Goal: Task Accomplishment & Management: Use online tool/utility

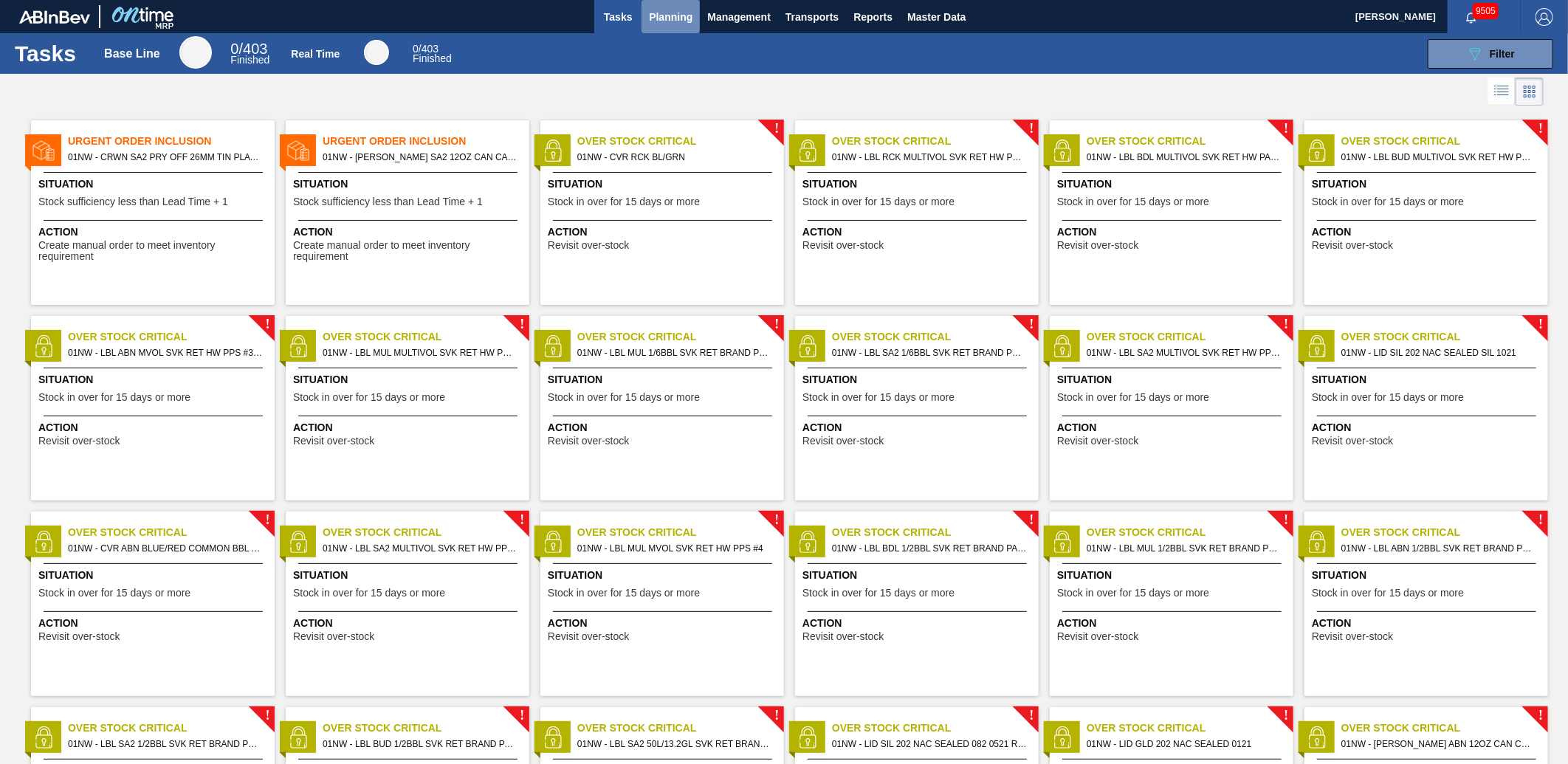
click at [683, 27] on button "Planning" at bounding box center [670, 17] width 58 height 33
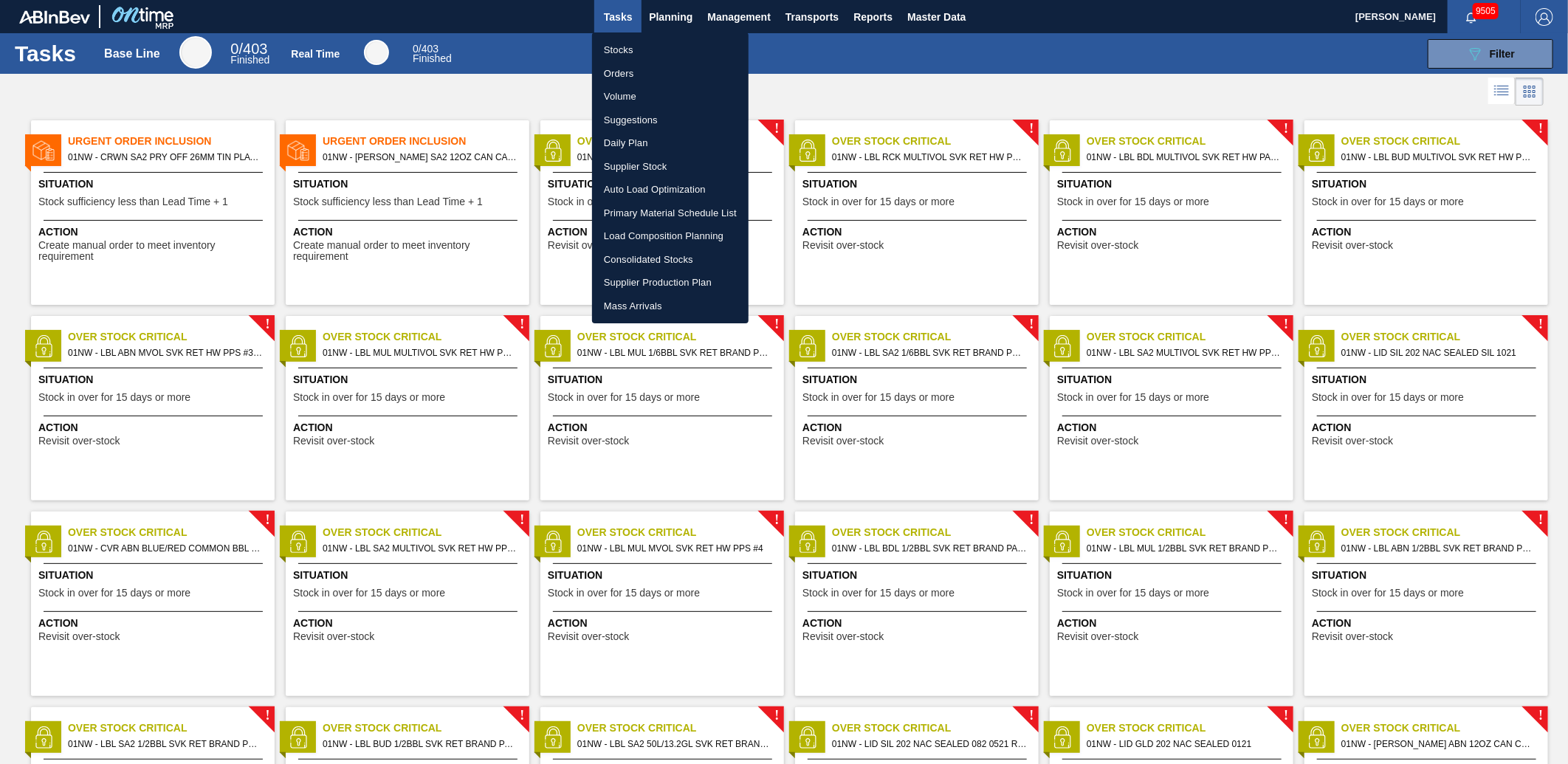
click at [1497, 53] on div at bounding box center [784, 382] width 1568 height 764
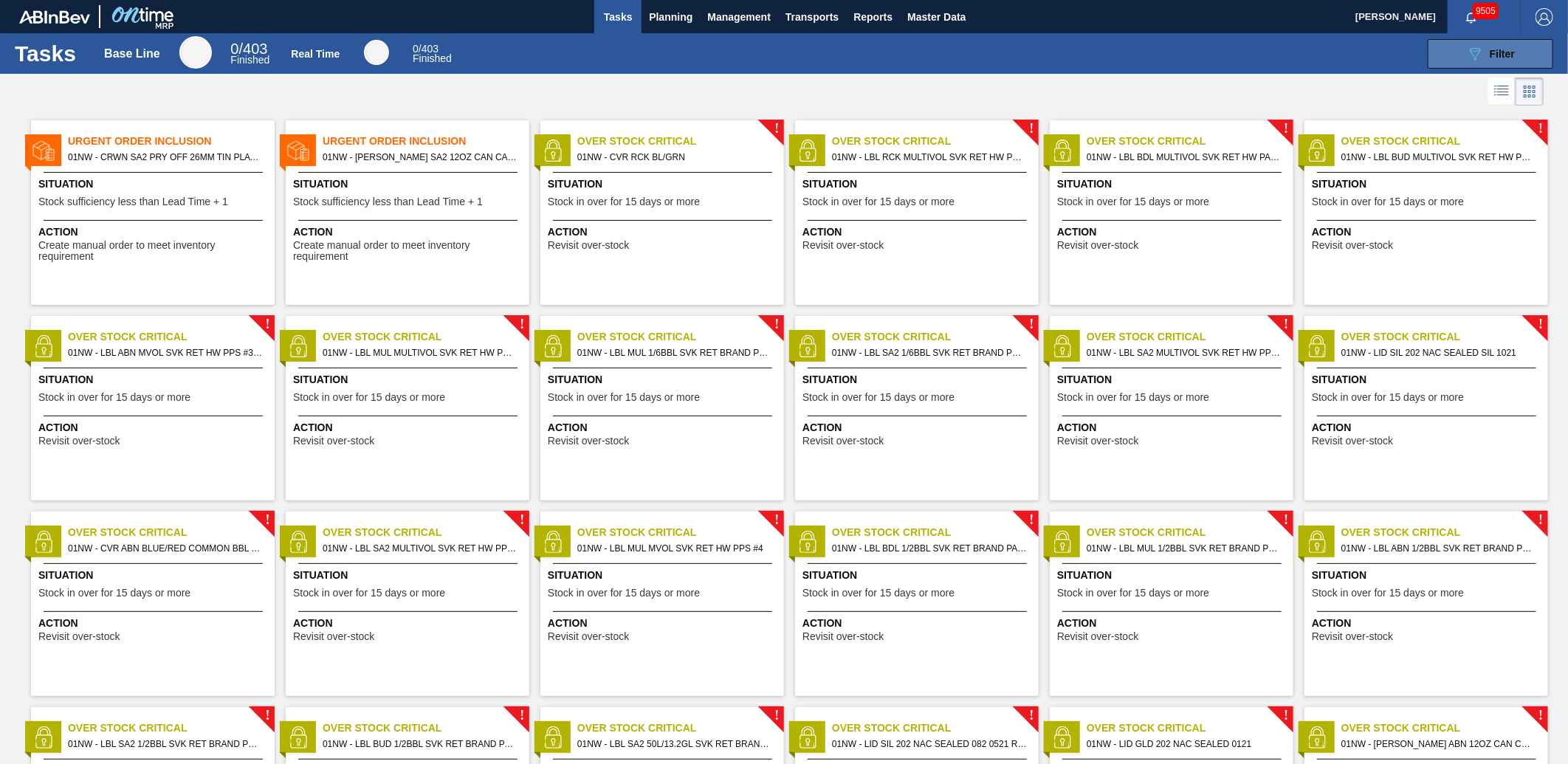
click at [1487, 52] on div "089F7B8B-B2A5-4AFE-B5C0-19BA573D28AC Filter" at bounding box center [1491, 53] width 49 height 17
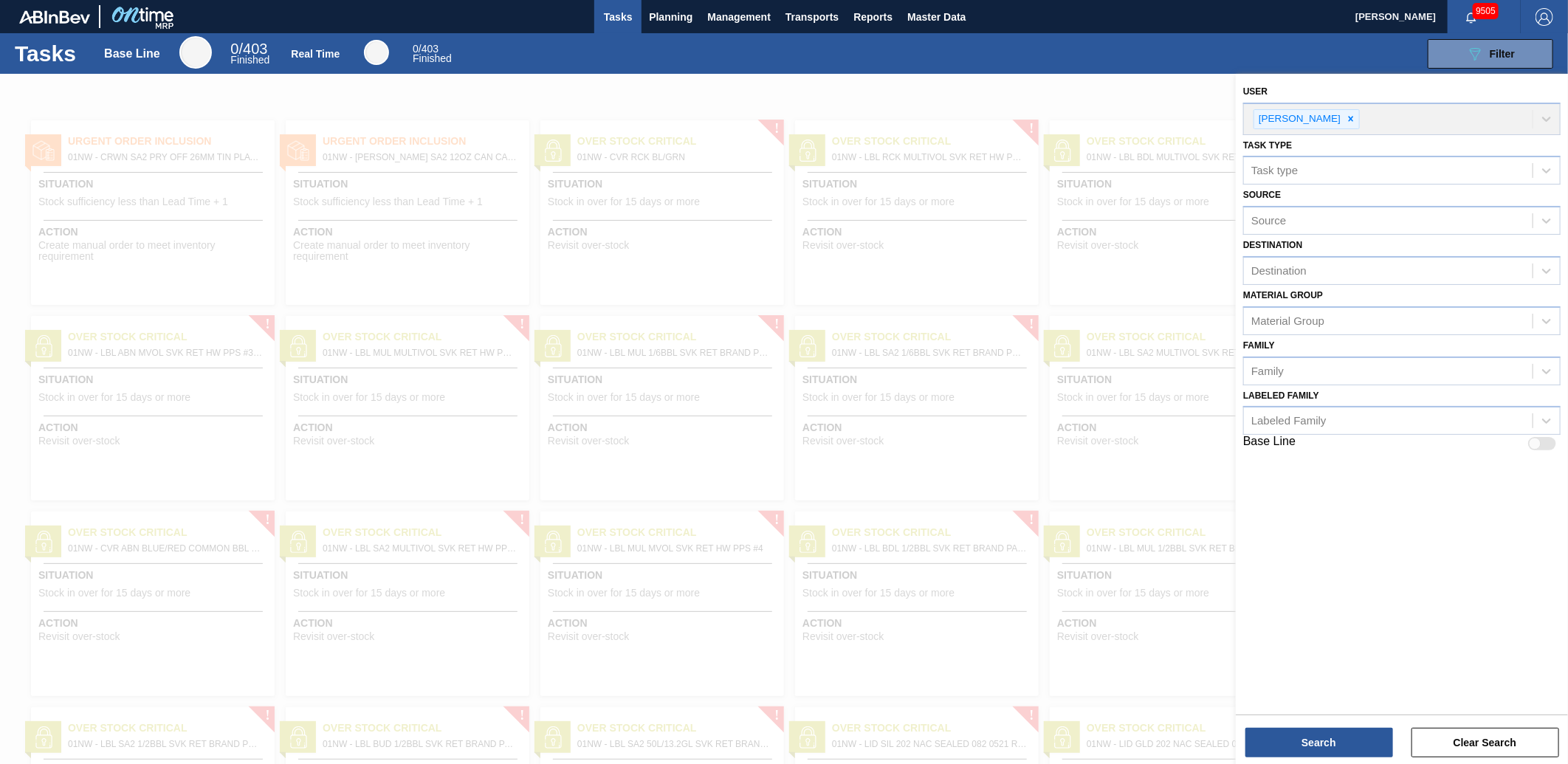
click at [991, 71] on div "Tasks Base Line 0 / 403 Finished Real Time 0 / 403 Finished 089F7B8B-B2A5-4AFE-…" at bounding box center [784, 54] width 1568 height 41
click at [641, 11] on button "Planning" at bounding box center [670, 17] width 58 height 33
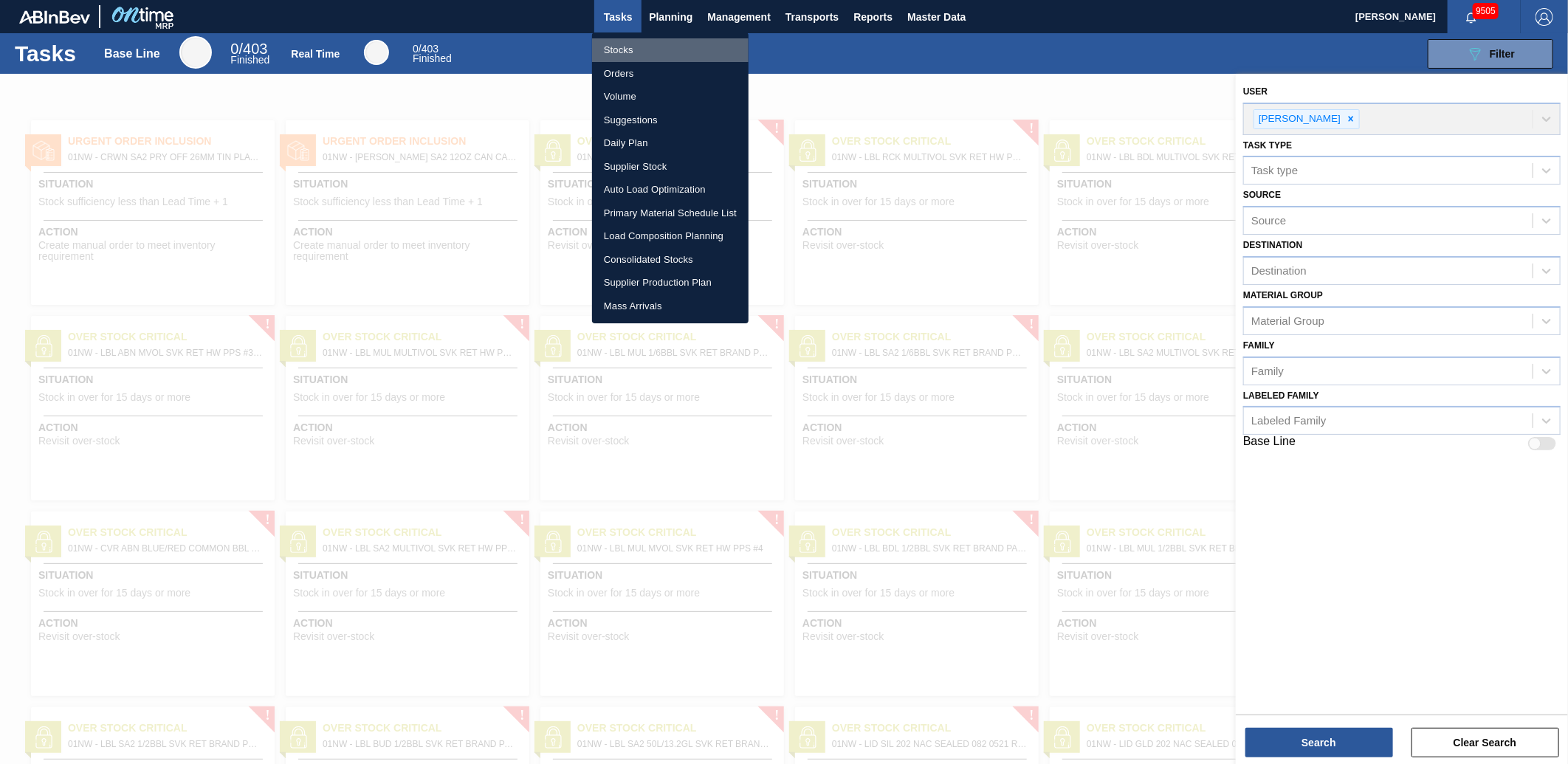
click at [652, 46] on li "Stocks" at bounding box center [670, 50] width 156 height 24
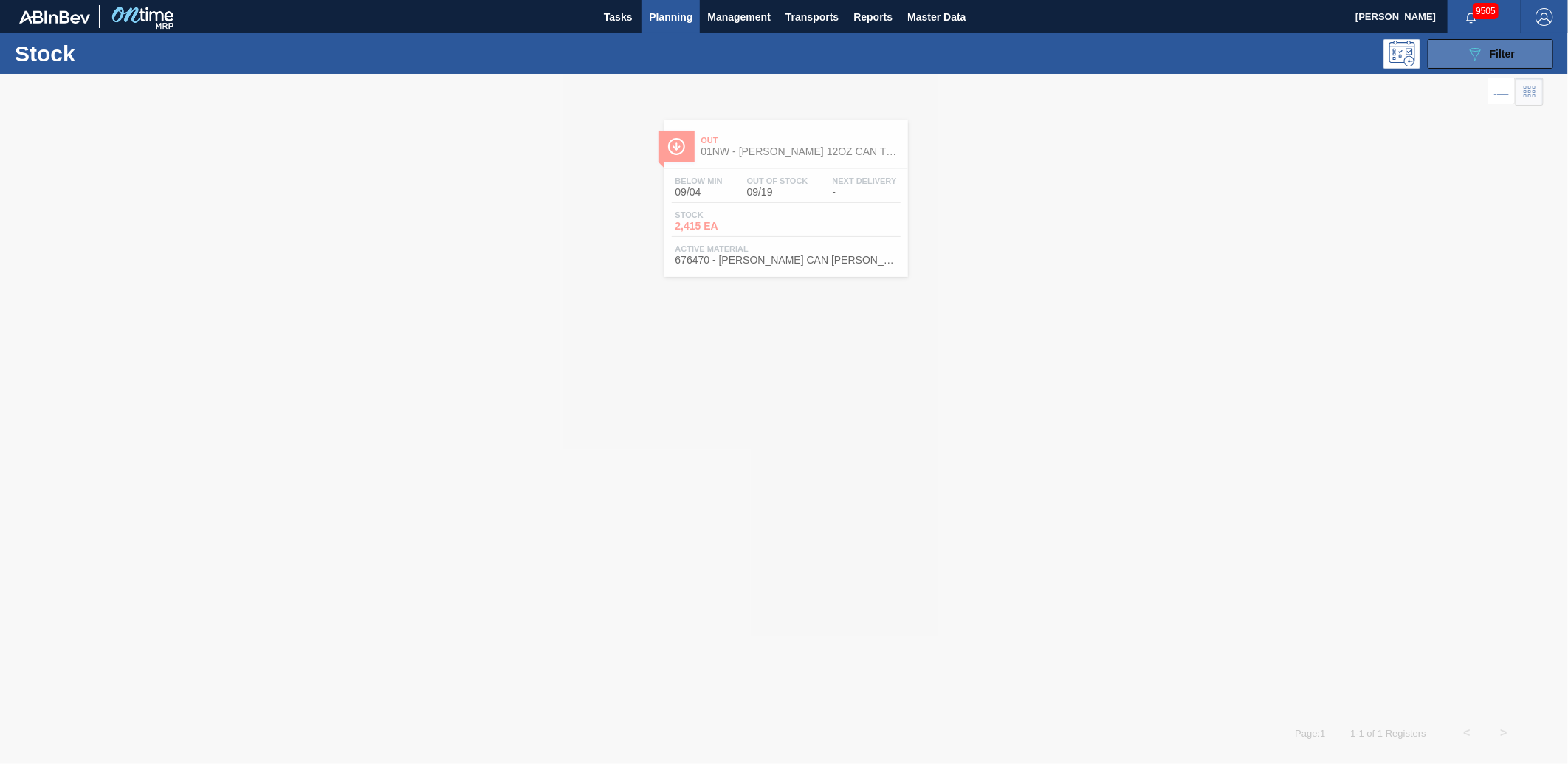
click at [1509, 52] on span "Filter" at bounding box center [1502, 54] width 25 height 12
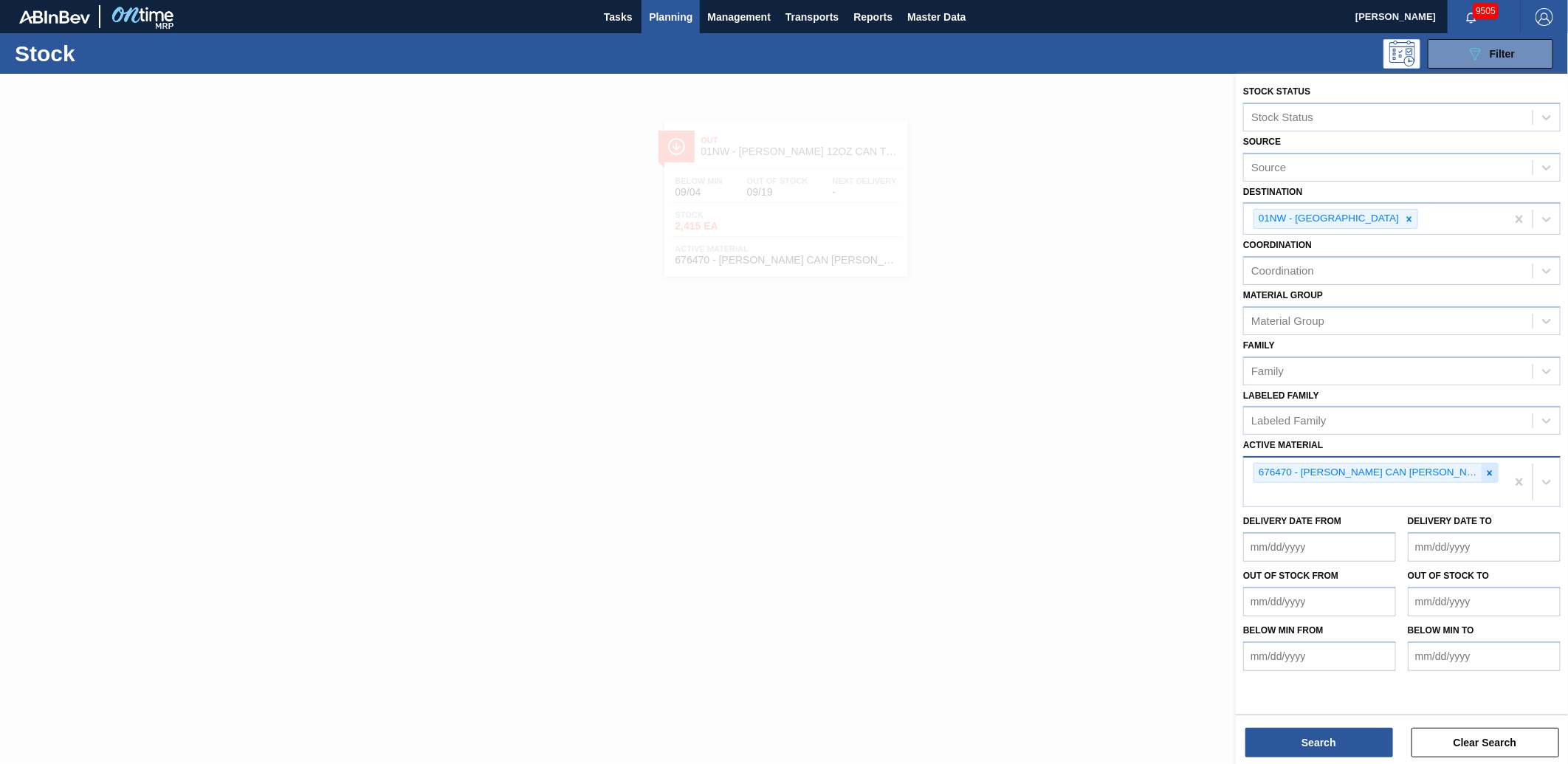
click at [1487, 469] on icon at bounding box center [1490, 473] width 11 height 11
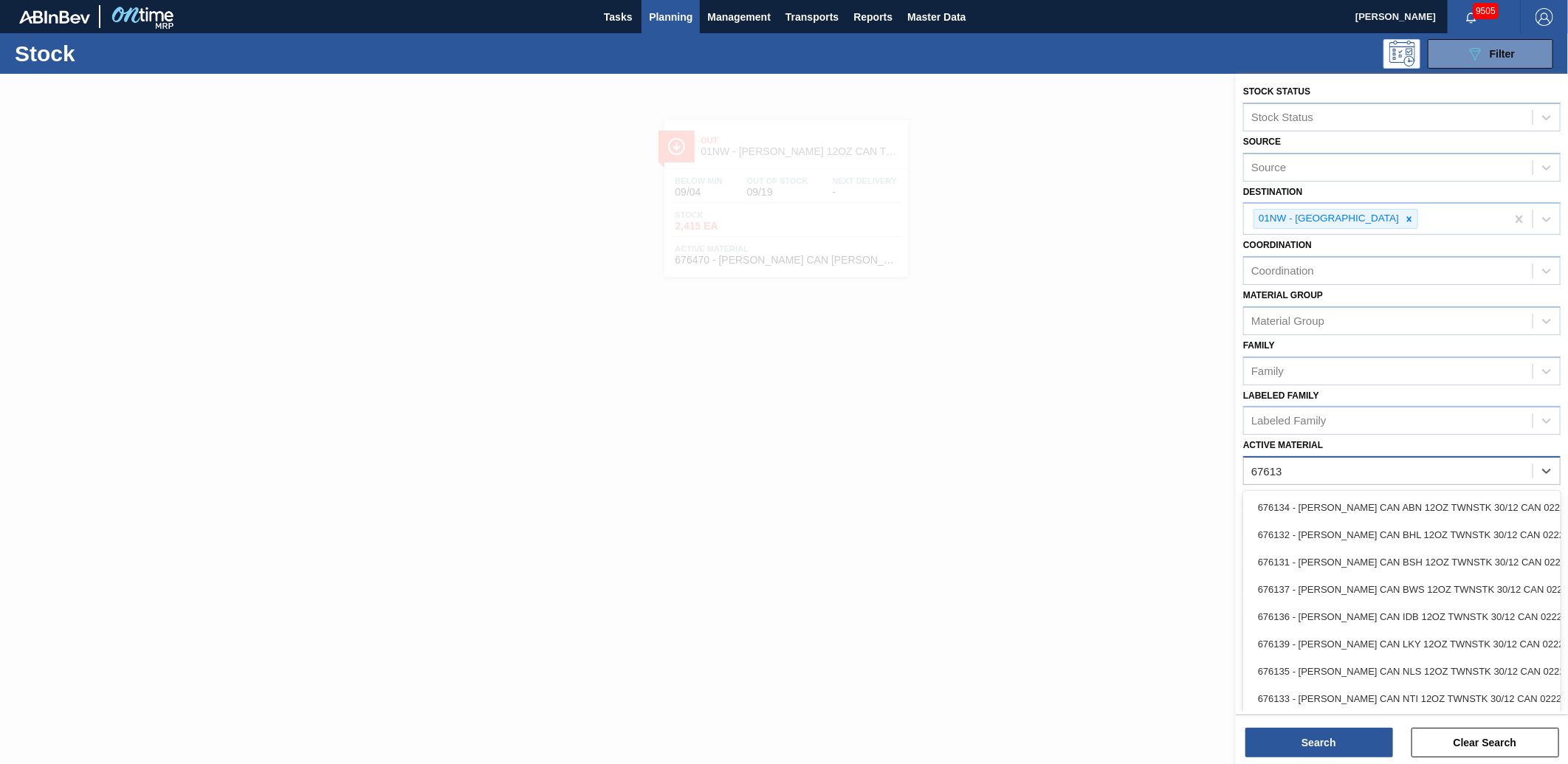
type Material "676139"
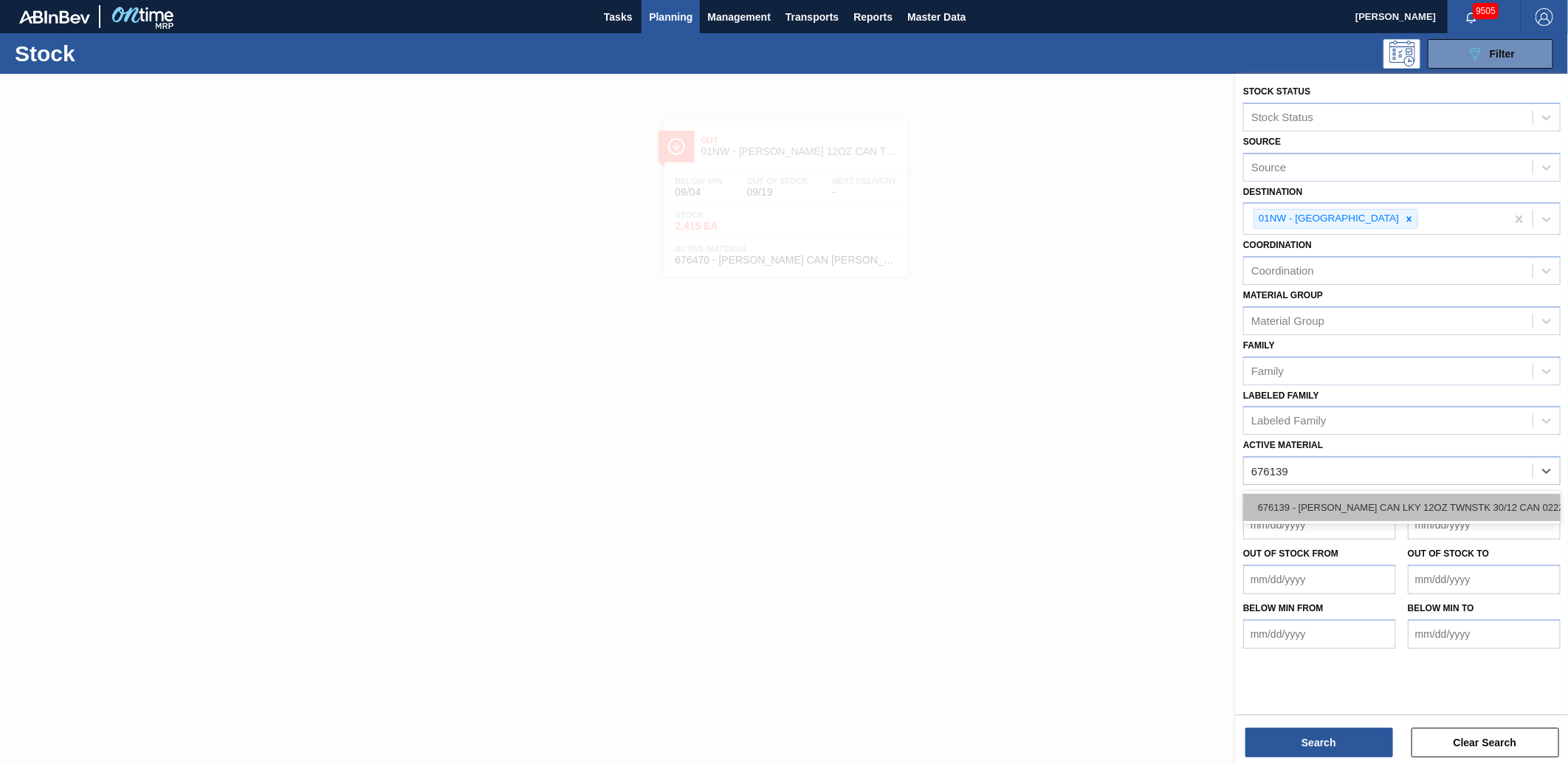
click at [1437, 494] on div "676139 - [PERSON_NAME] CAN LKY 12OZ TWNSTK 30/12 CAN 0222" at bounding box center [1402, 508] width 317 height 27
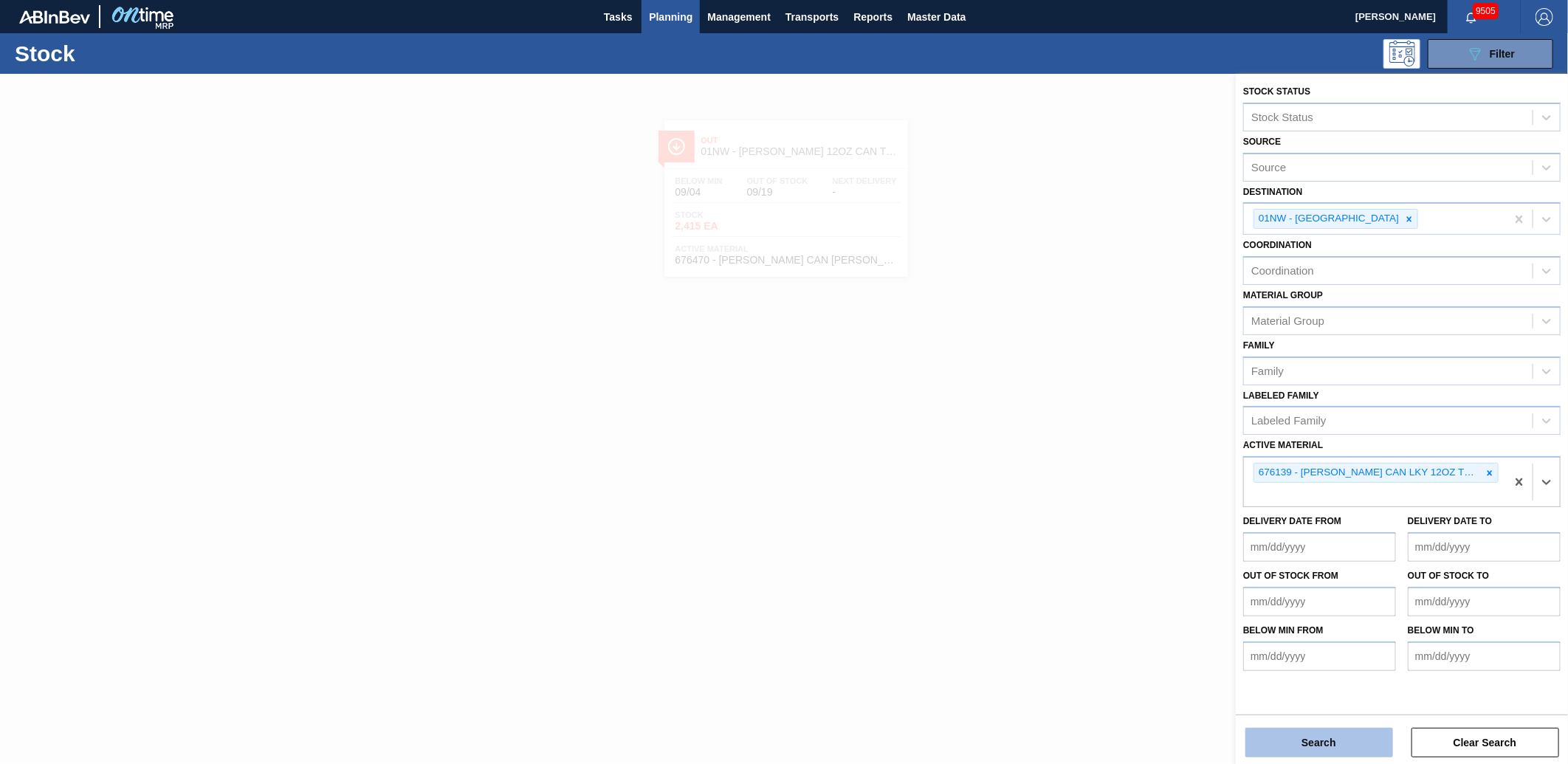
click at [1330, 747] on button "Search" at bounding box center [1319, 742] width 148 height 30
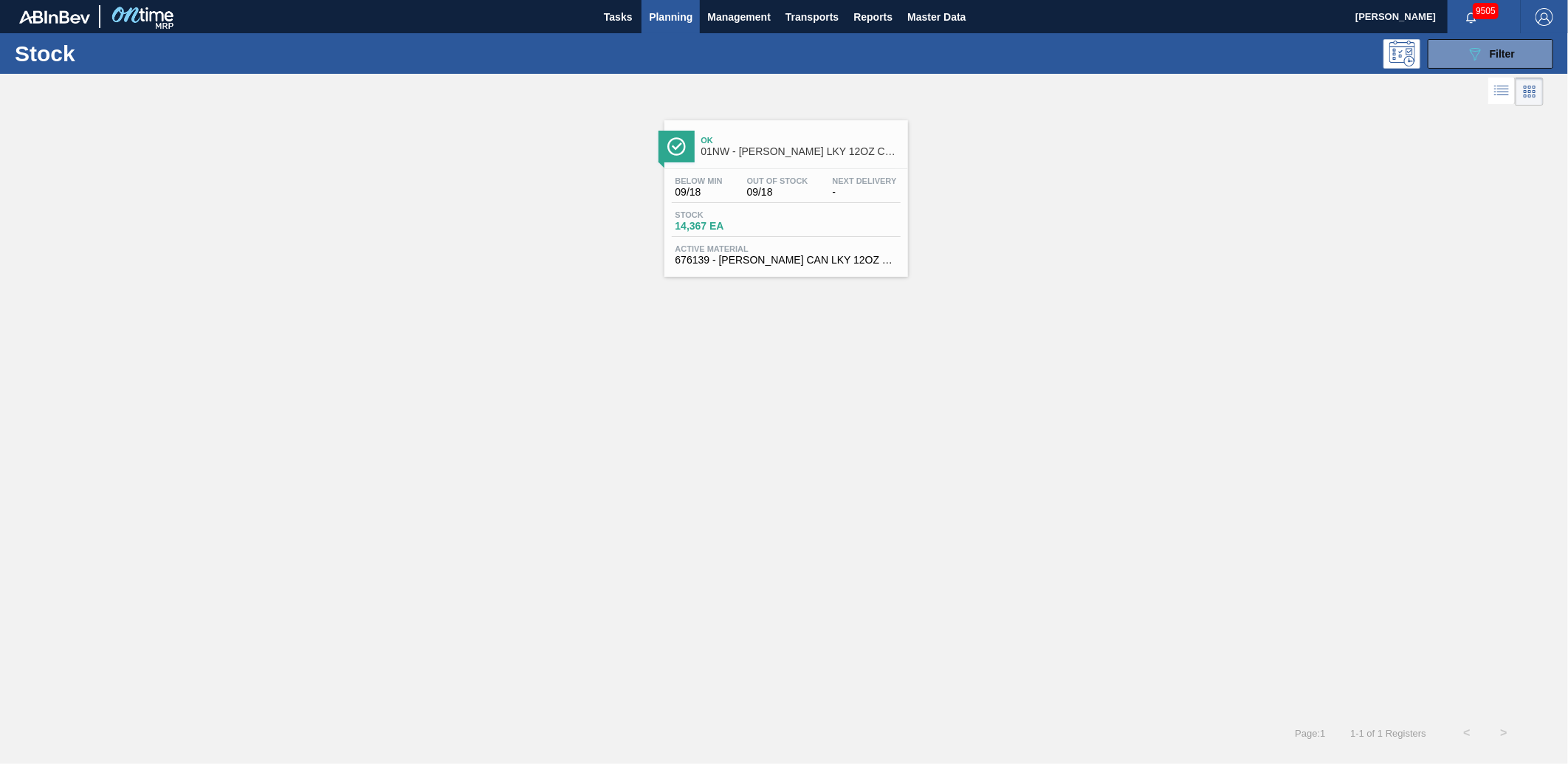
click at [769, 241] on div "Below Min 09/18 Out Of Stock 09/18 Next Delivery - Stock 14,367 EA Active Mater…" at bounding box center [786, 219] width 244 height 100
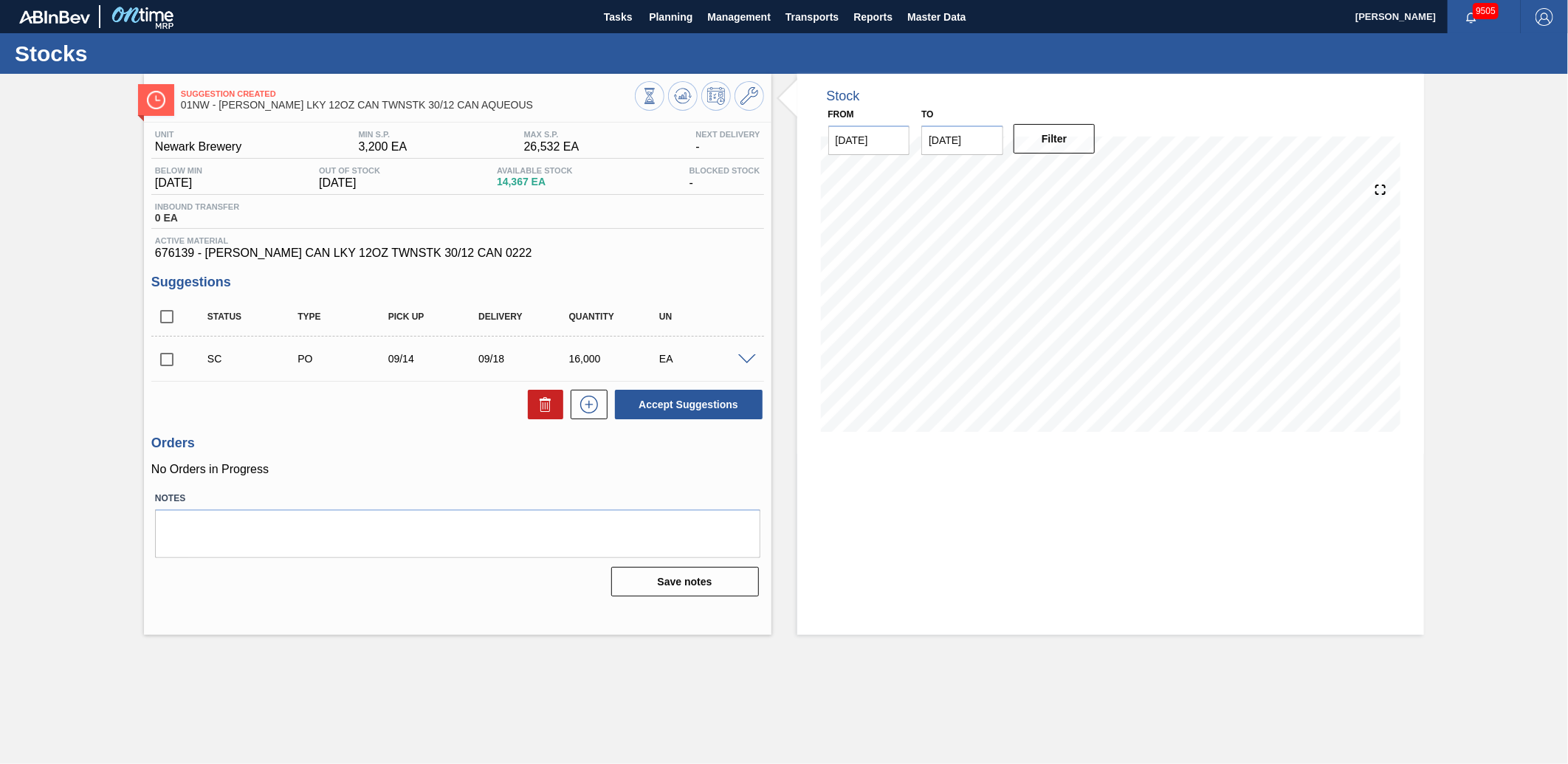
click at [748, 348] on div "SC PO 09/14 09/18 16,000 EA" at bounding box center [457, 358] width 612 height 37
click at [746, 351] on div "SC PO 09/14 09/18 16,000 EA" at bounding box center [457, 358] width 612 height 37
click at [745, 352] on div "SC PO 09/14 09/18 16,000 EA" at bounding box center [457, 358] width 612 height 37
click at [746, 357] on span at bounding box center [747, 360] width 17 height 11
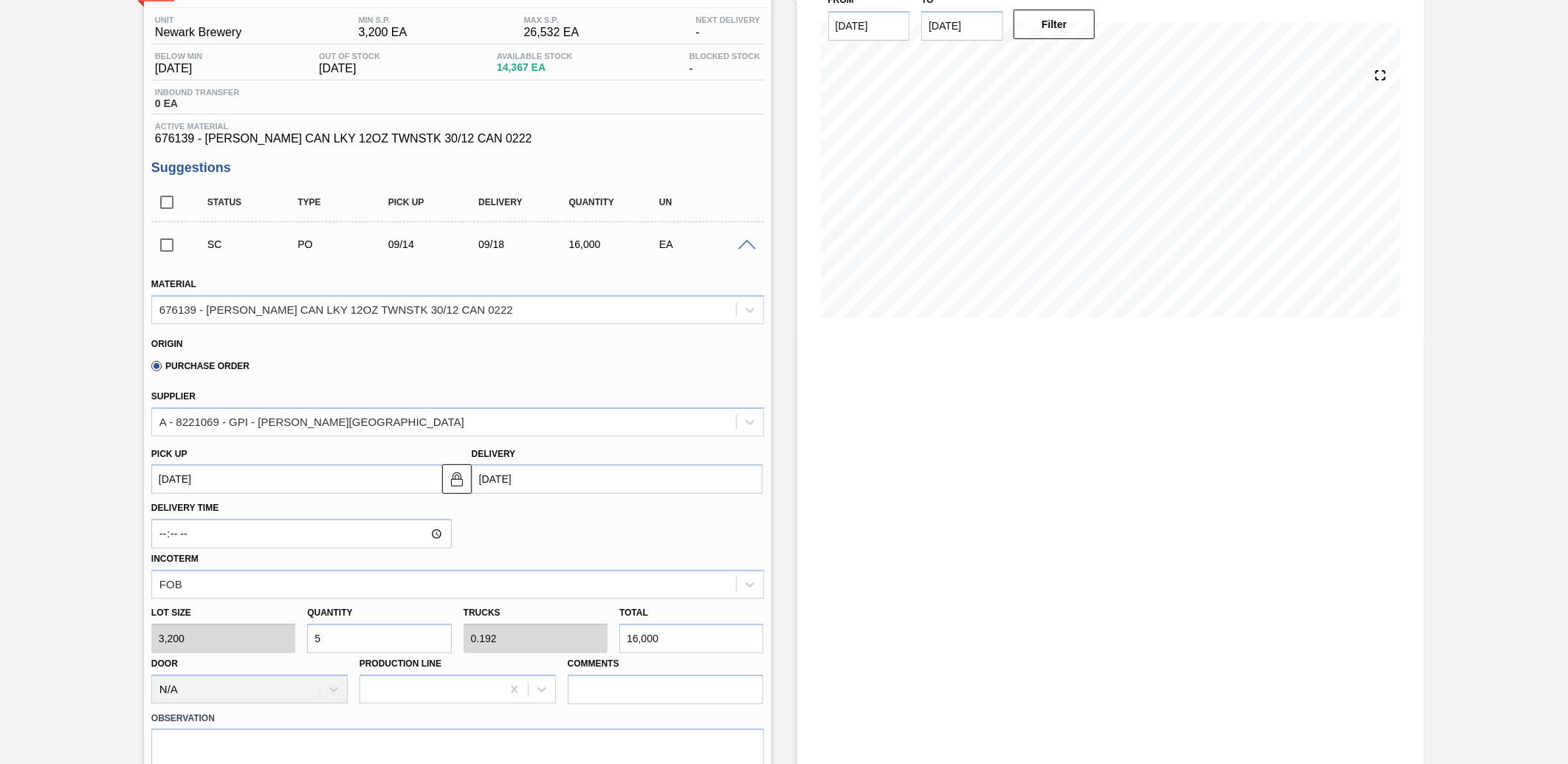
scroll to position [230, 0]
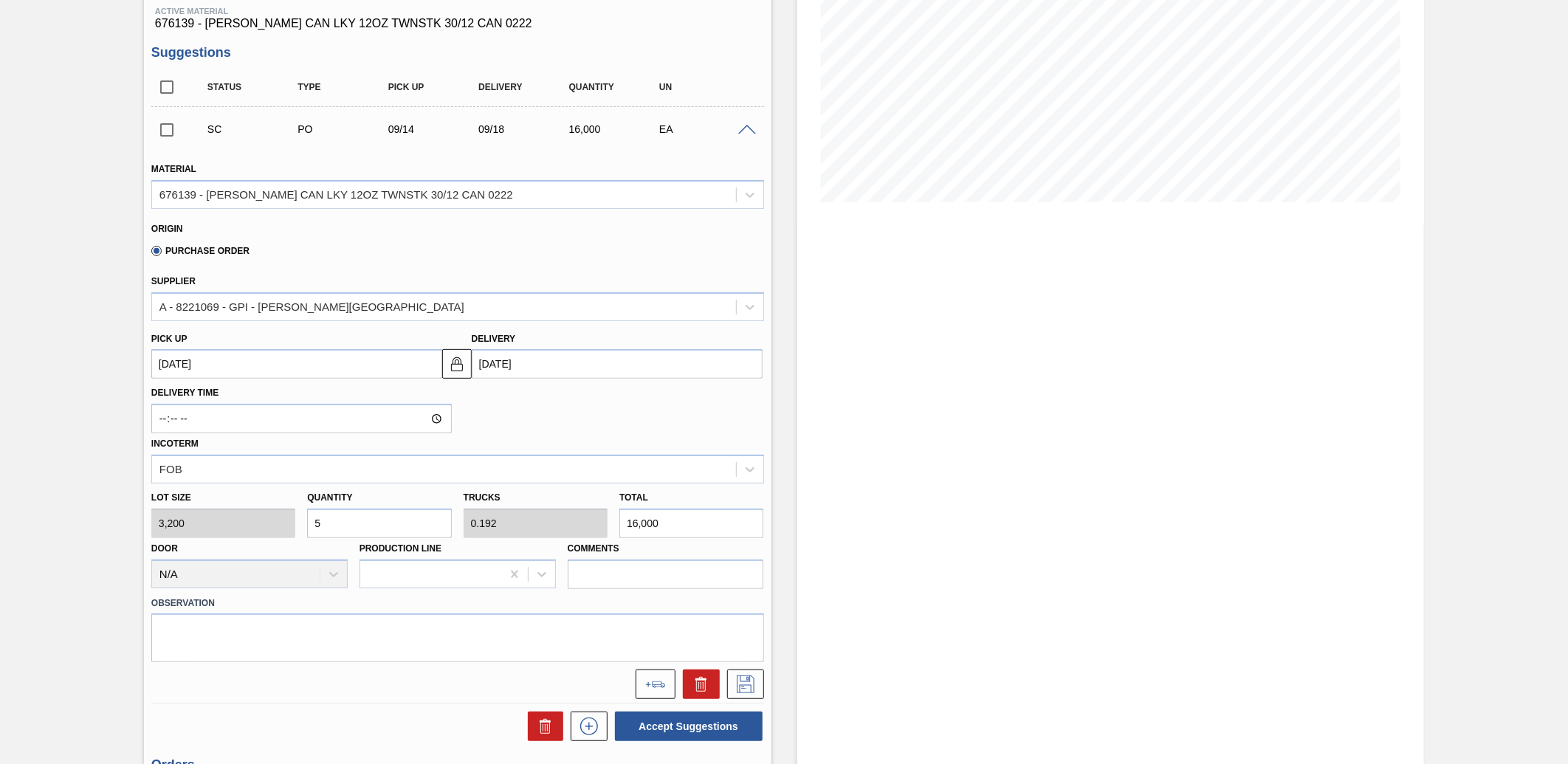
click at [563, 526] on div "Lot size 3,200 Quantity 5 Trucks 0.192 Total 16,000 Door N/A Production Line Co…" at bounding box center [458, 536] width 625 height 105
type input "0.001"
type input "0"
type input "2"
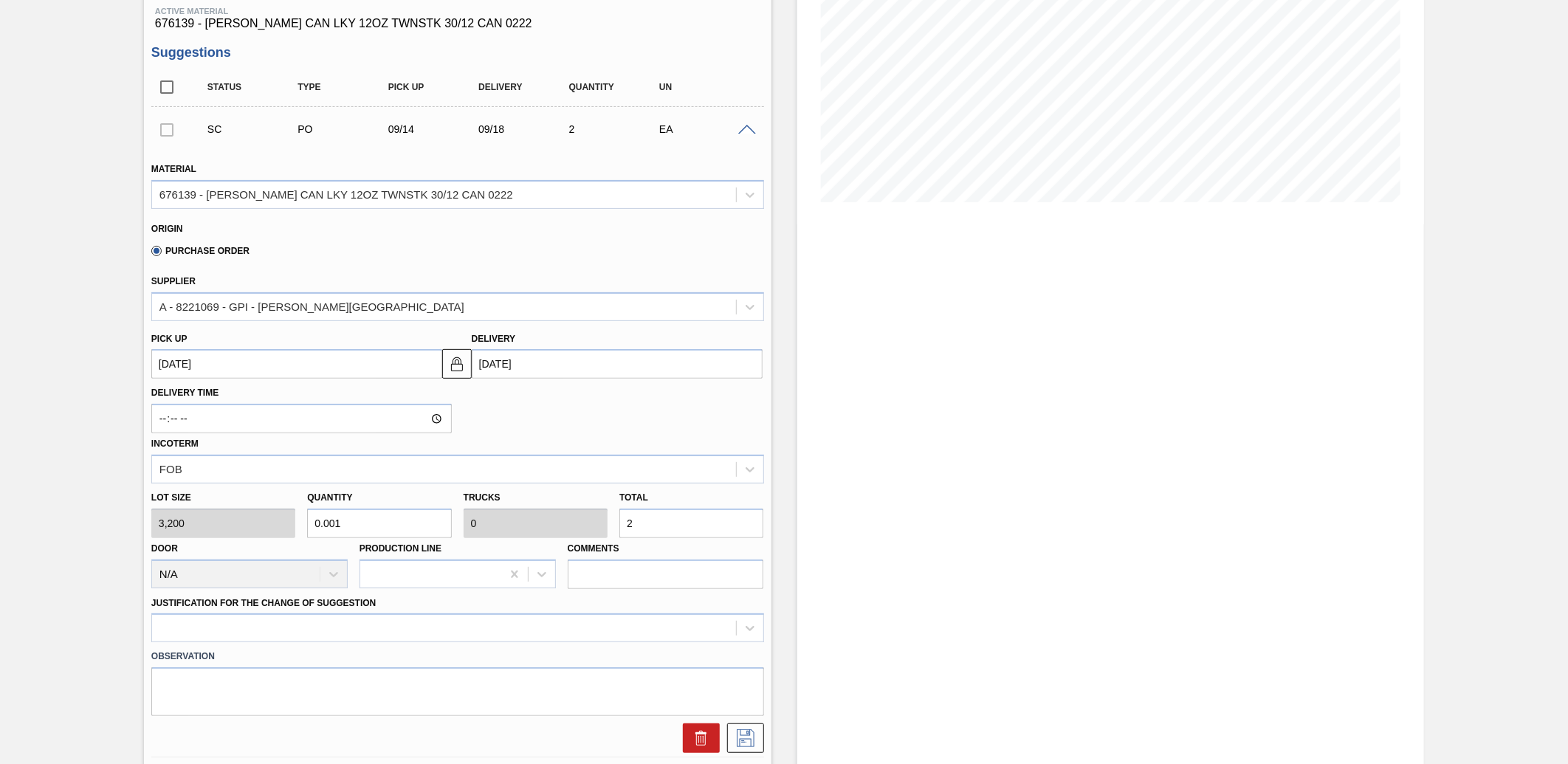
type input "0.006"
type input "20"
type input "0.063"
type input "0.002"
type input "200"
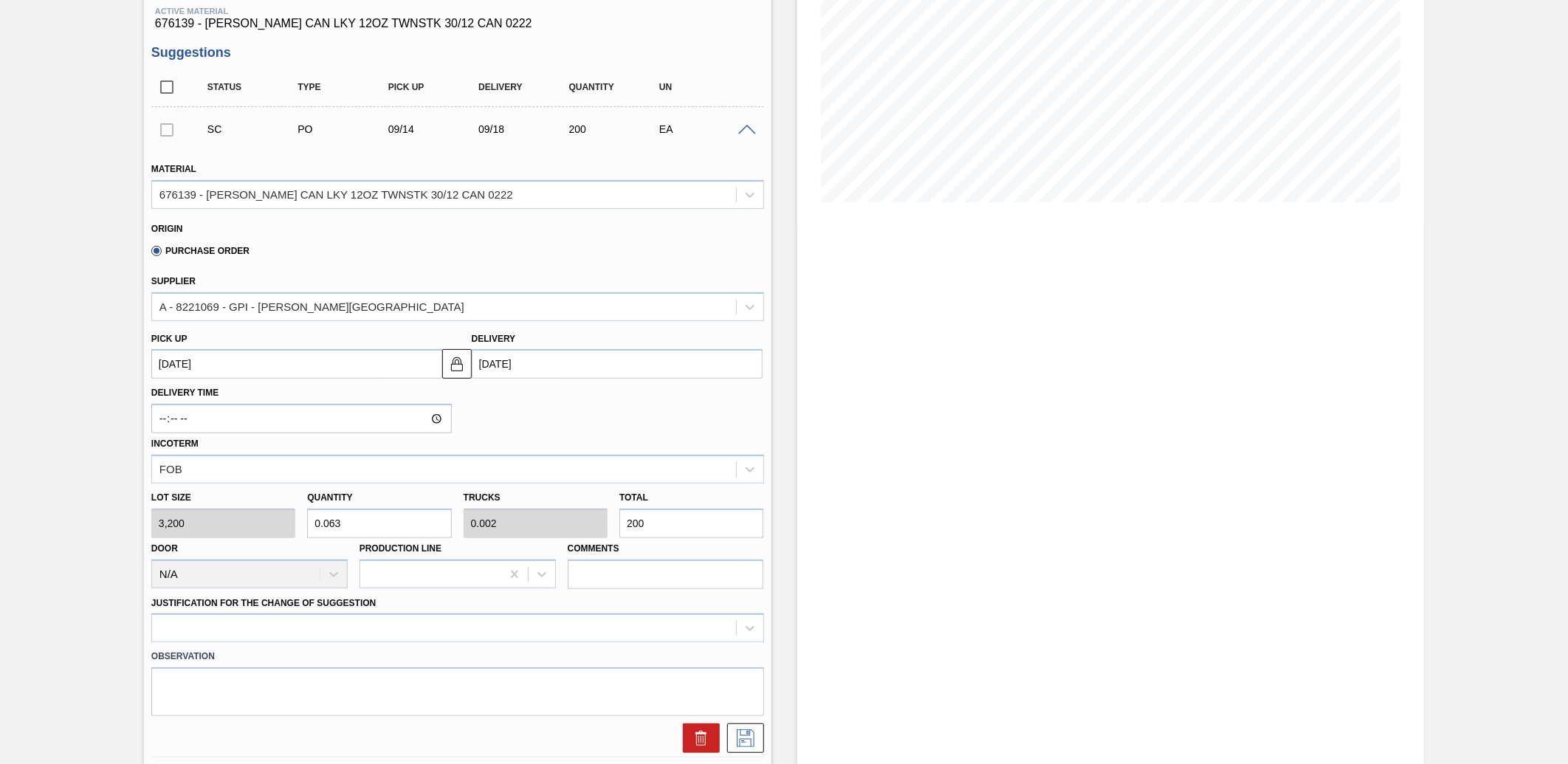
type input "0.625"
type input "0.024"
type input "2,000"
click at [709, 527] on input "2,000" at bounding box center [691, 523] width 144 height 30
type input "6.25"
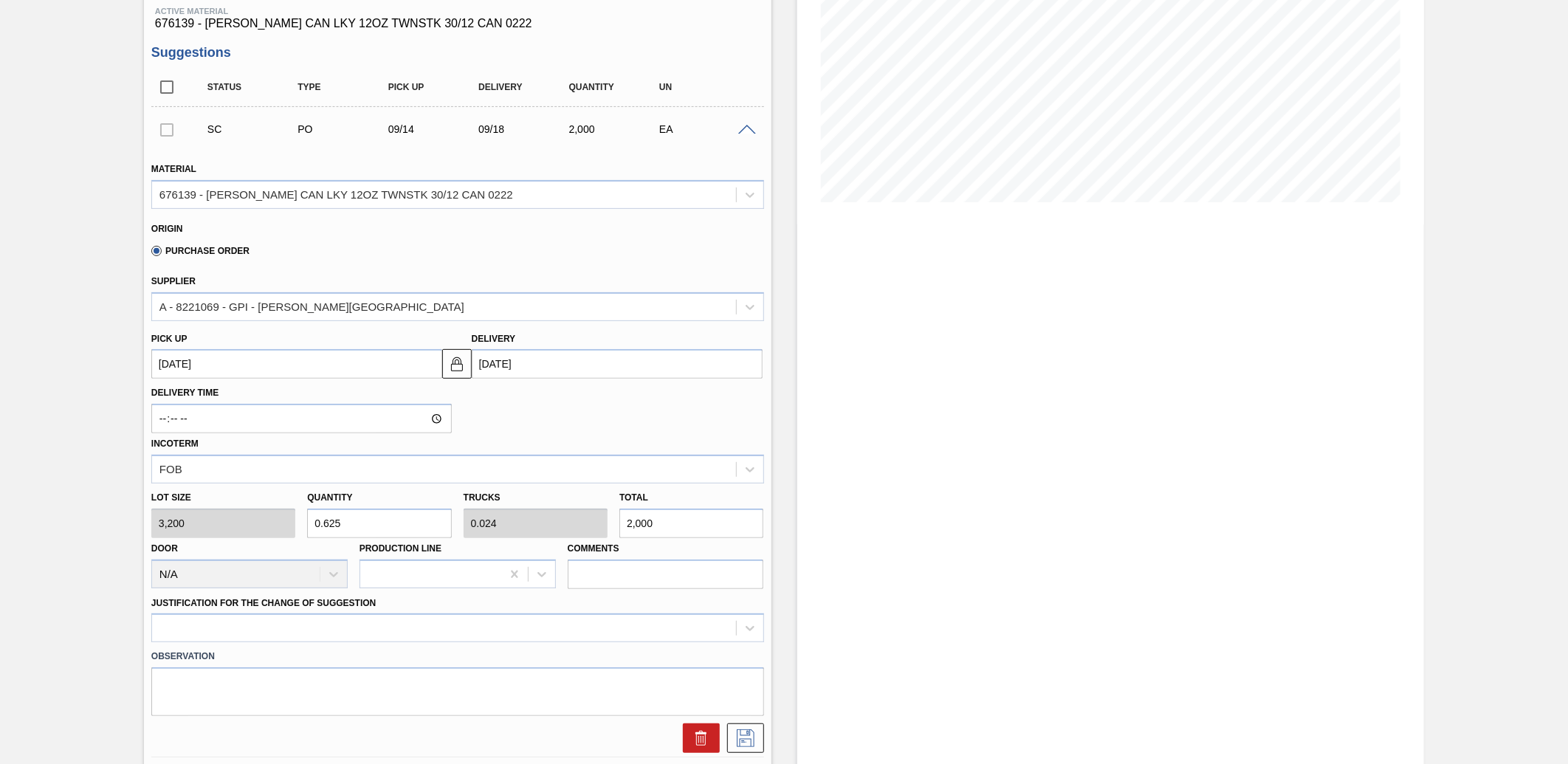
type input "0.24"
type input "20,000"
drag, startPoint x: 689, startPoint y: 520, endPoint x: 612, endPoint y: 520, distance: 77.0
click at [613, 520] on div "Total 20,000" at bounding box center [691, 512] width 156 height 51
type input "0"
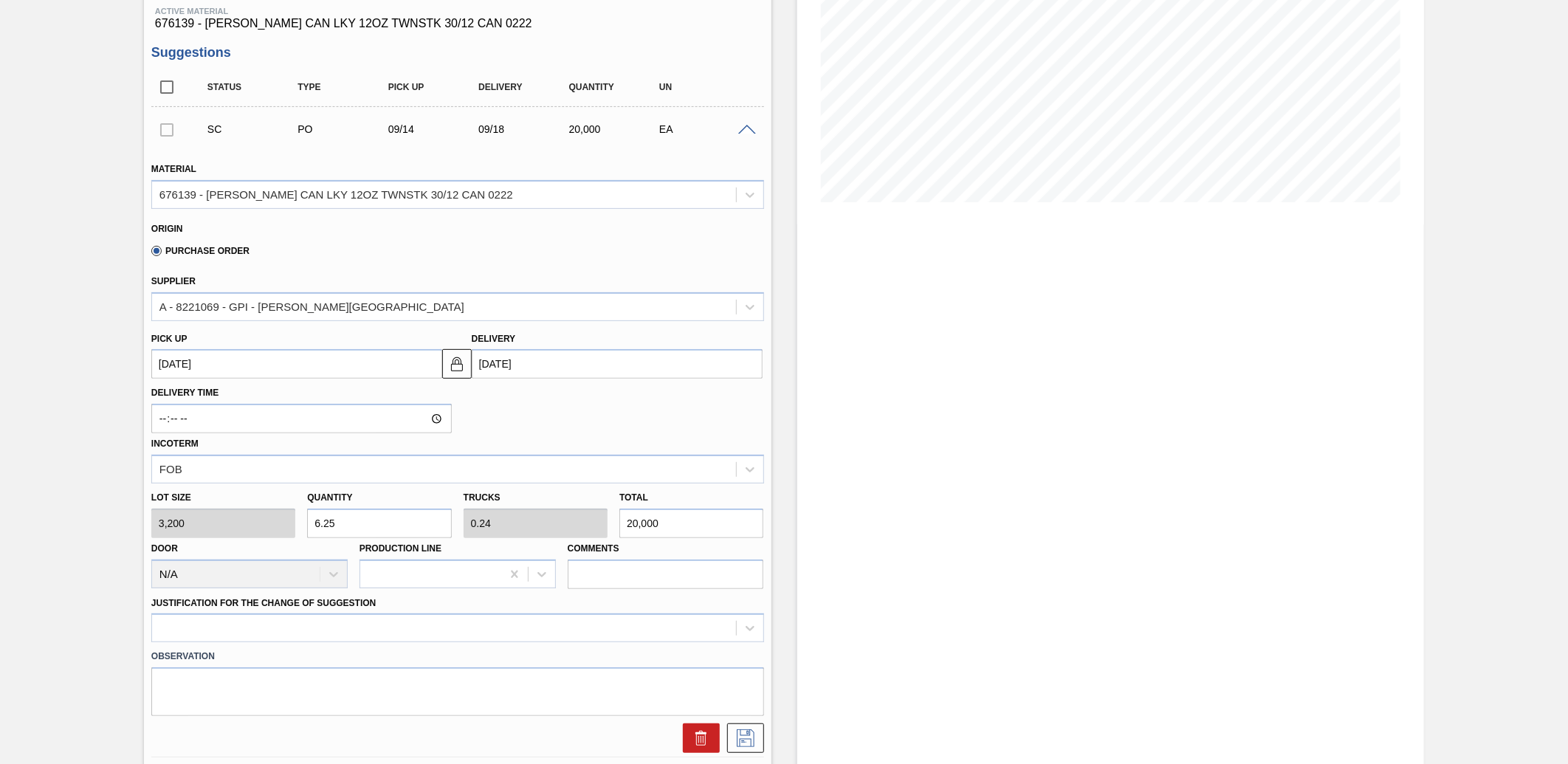
type input "0"
type input "1"
type input "0.006"
type input "19"
type input "0.059"
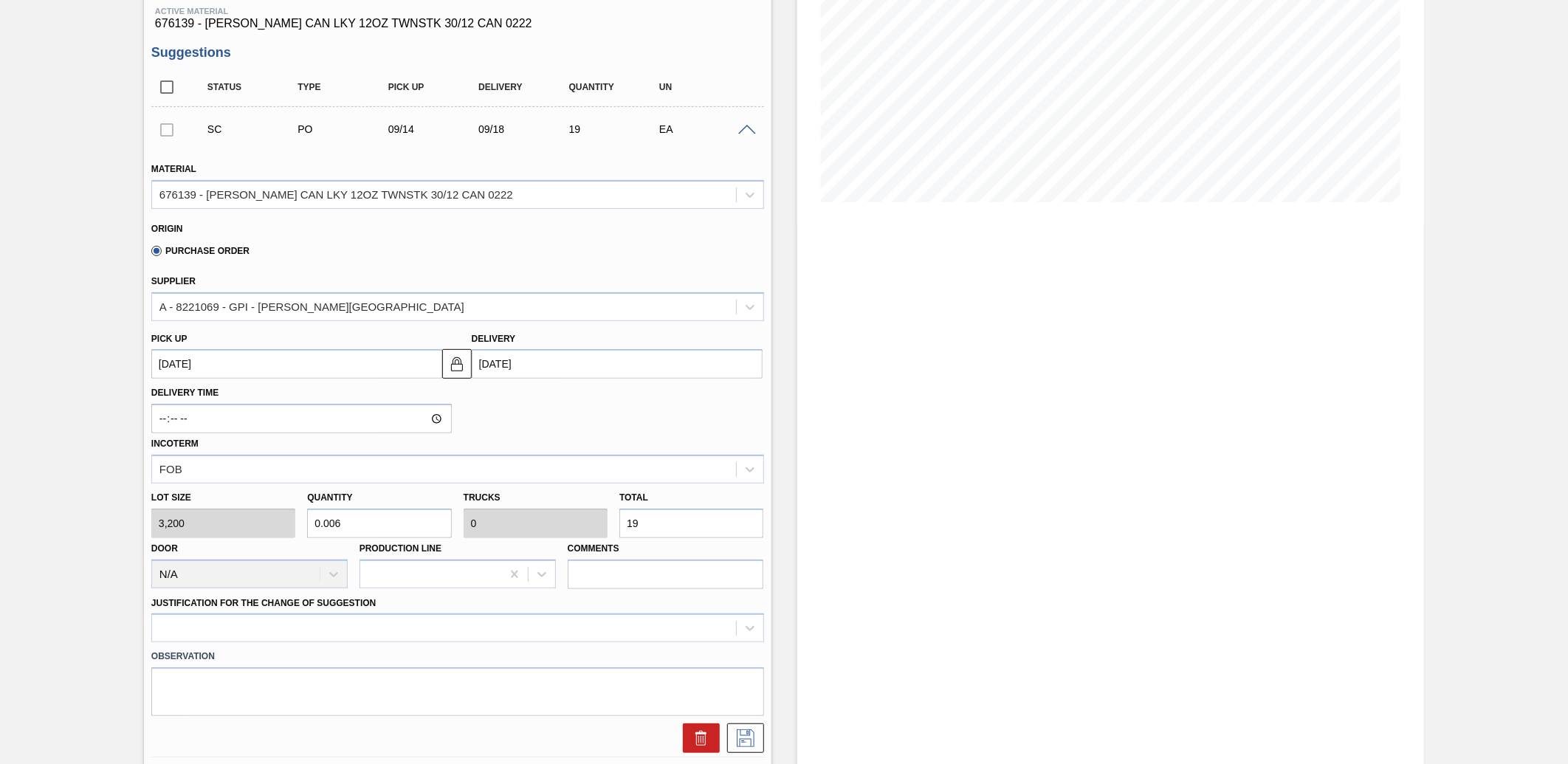
type input "0.002"
type input "190"
type input "0.006"
type input "0"
type input "192"
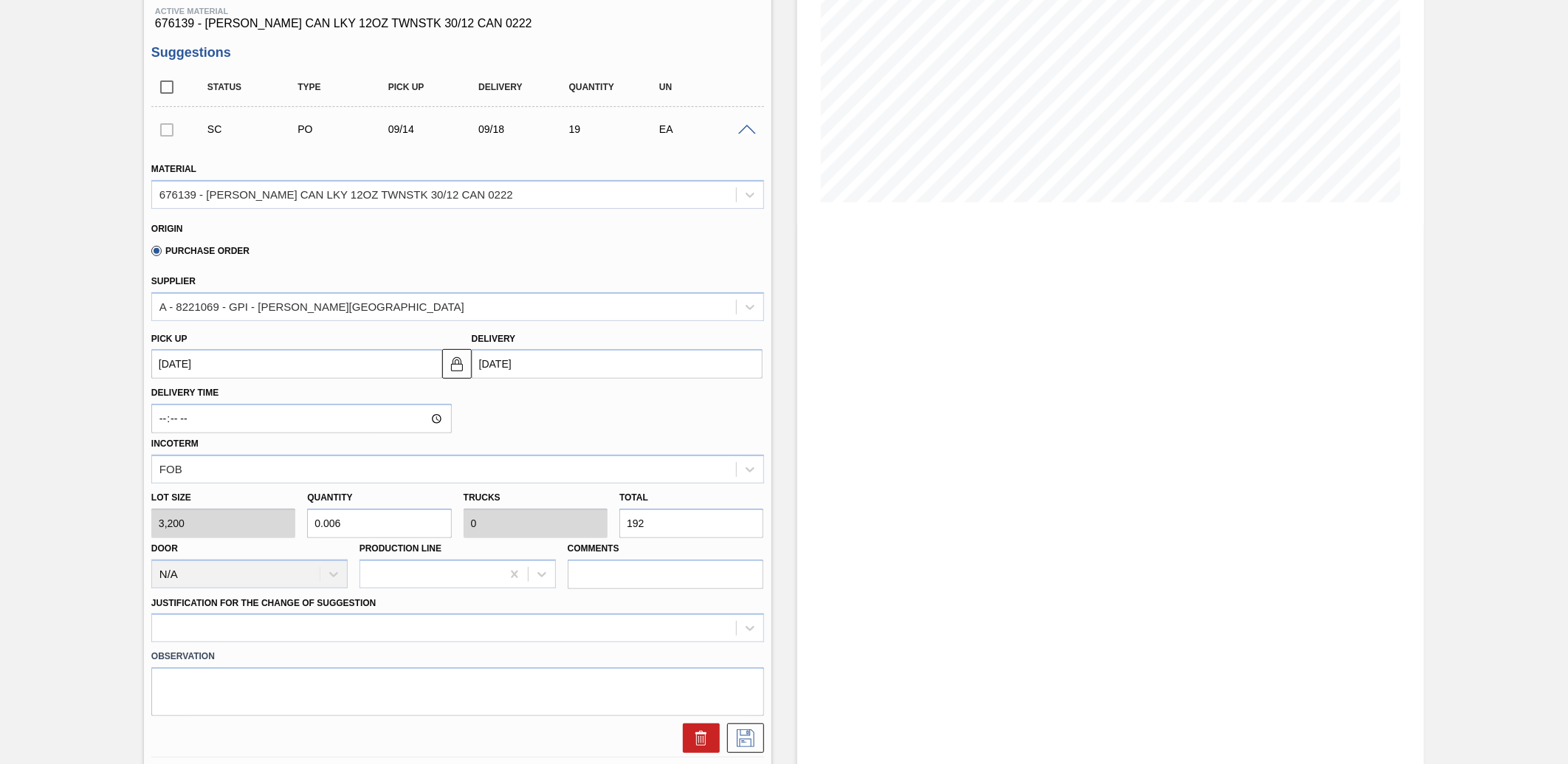
type input "0.06"
type input "0.002"
type input "0.6"
type input "0.023"
type input "1,920"
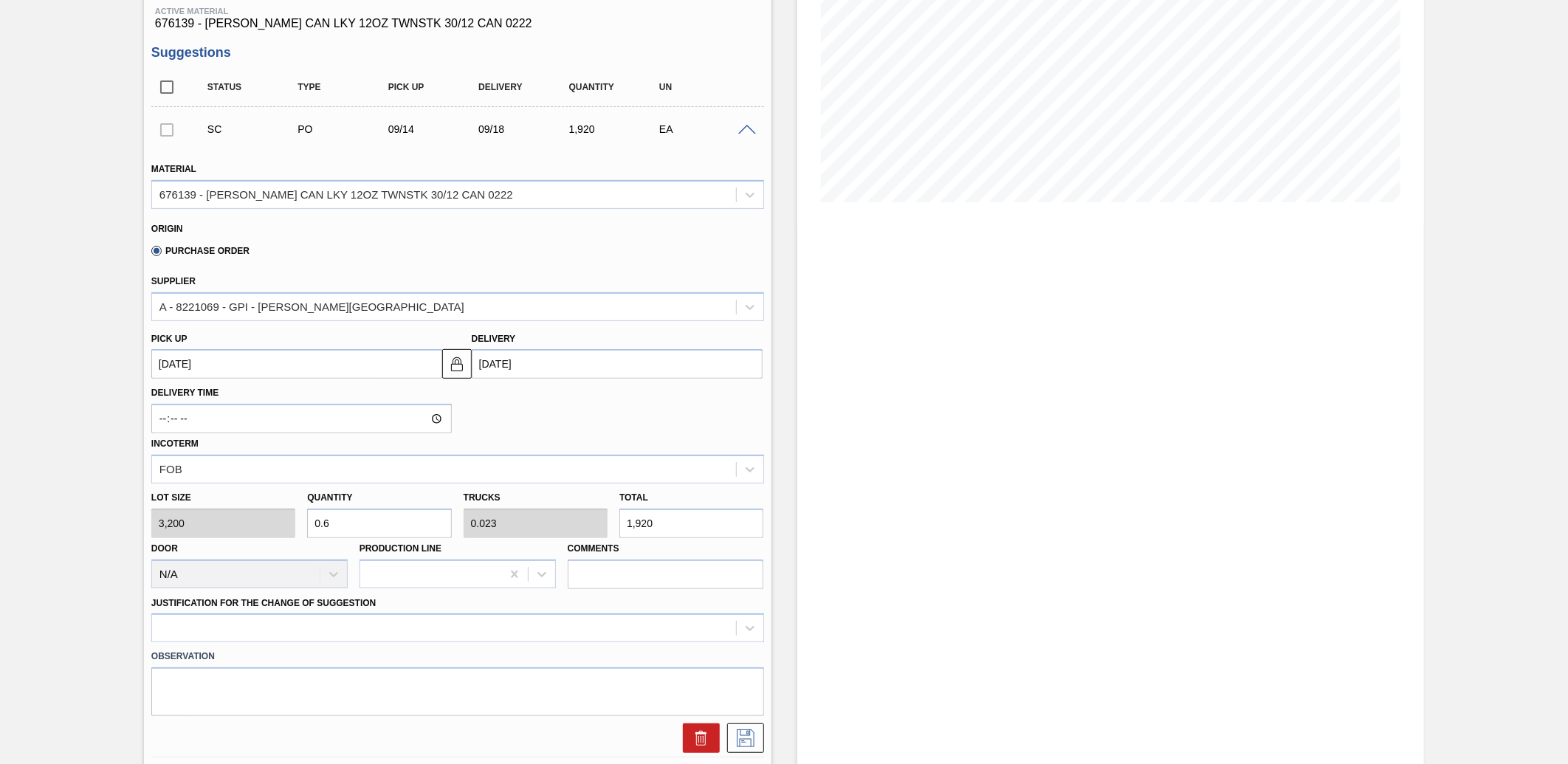
type input "6"
type input "0.231"
type input "19,200"
